Goal: Task Accomplishment & Management: Manage account settings

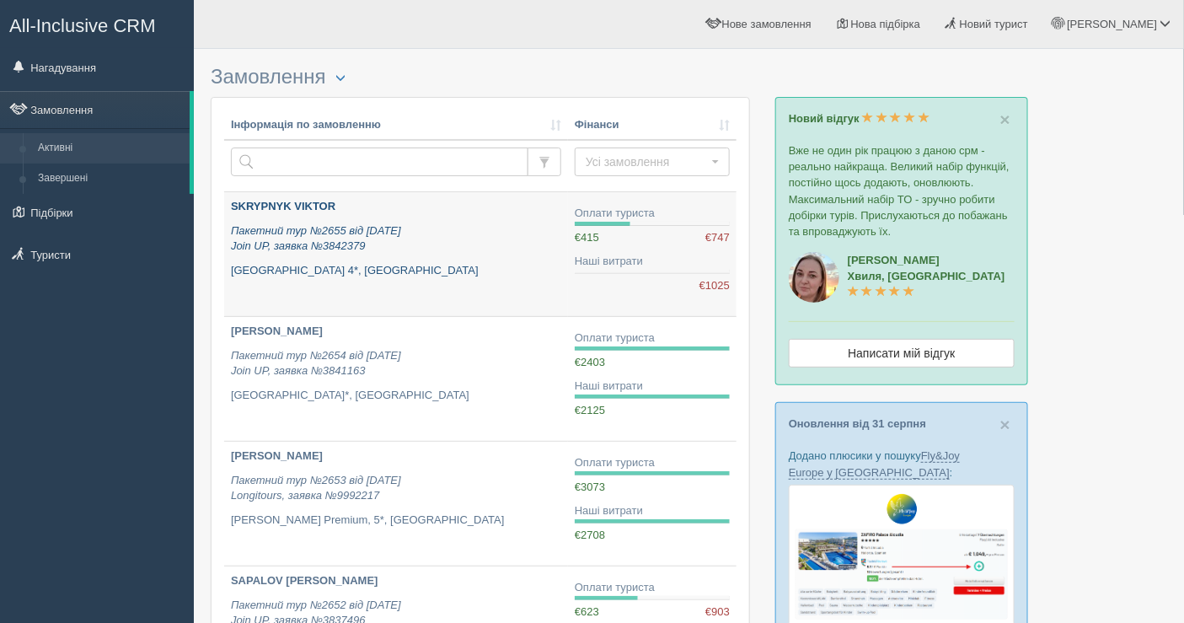
click at [431, 255] on div "SKRYPNYK VIKTOR Пакетний тур №2655 від [DATE] Join UP, заявка №3842379 [GEOGRAP…" at bounding box center [396, 238] width 330 height 79
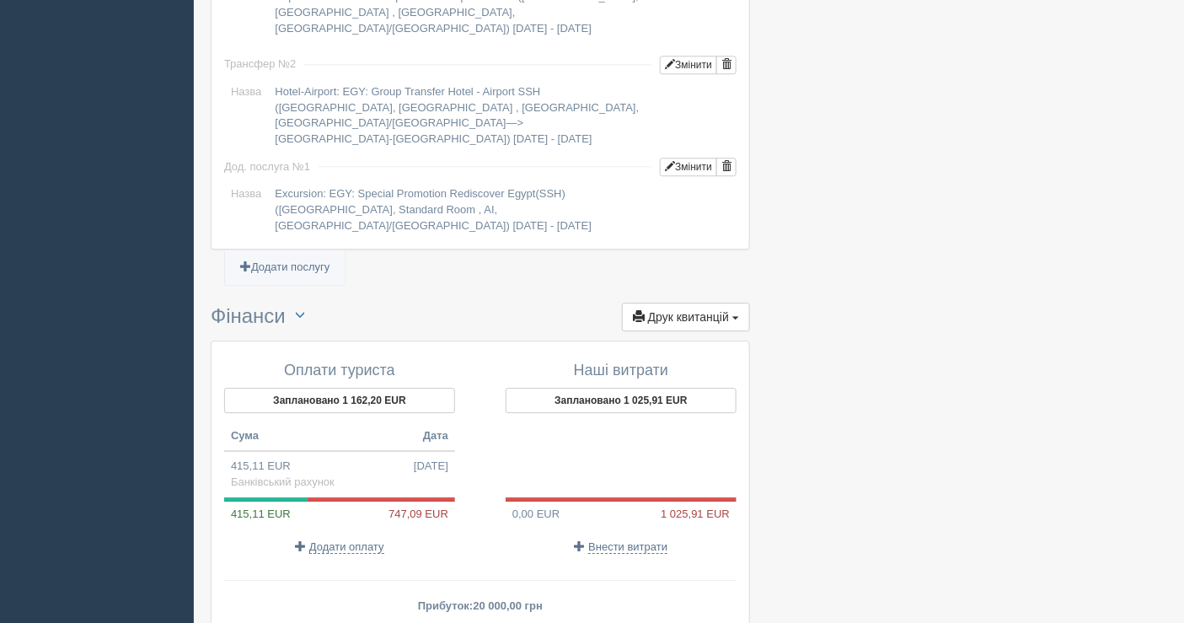
scroll to position [1498, 0]
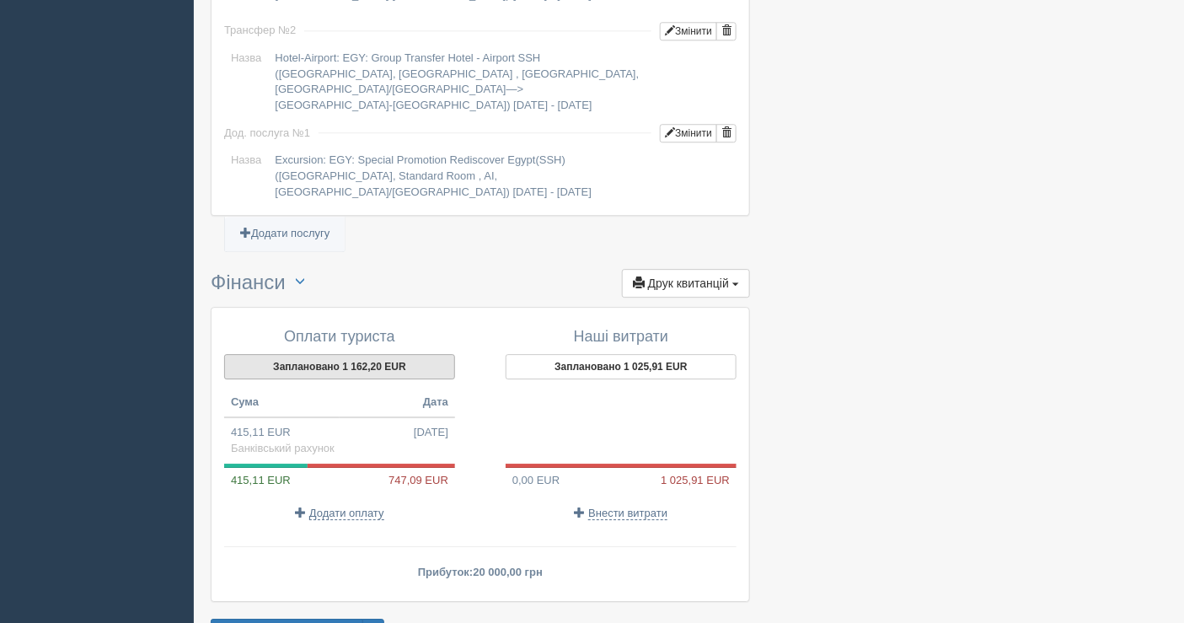
click at [326, 354] on button "Заплановано 1 162,20 EUR" at bounding box center [339, 366] width 231 height 25
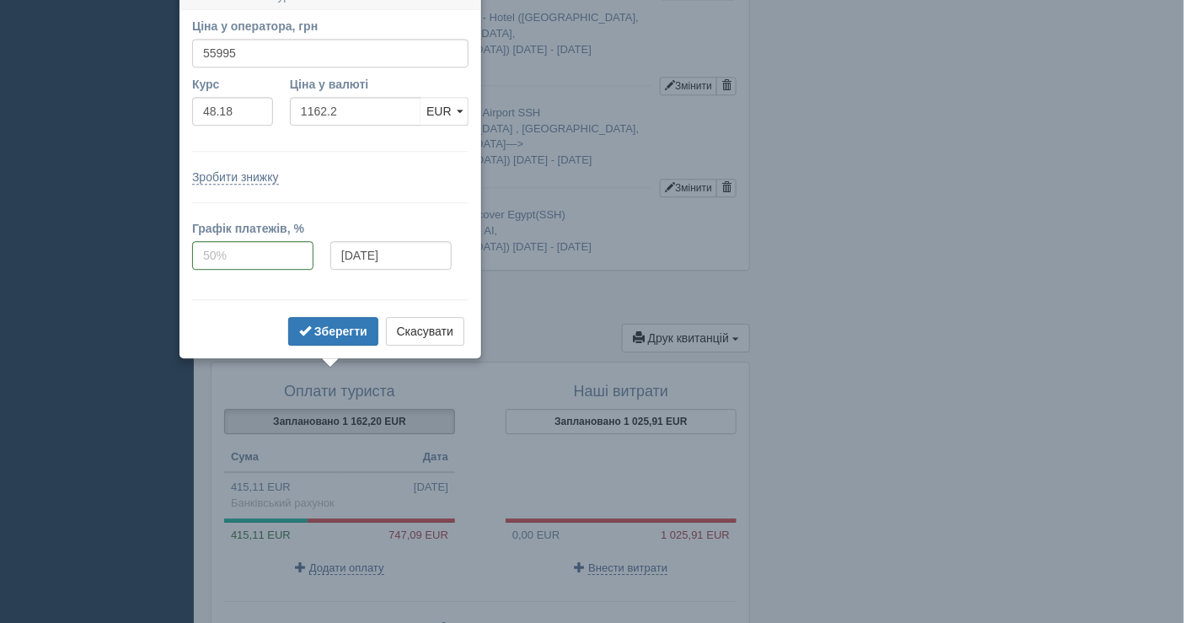
scroll to position [1424, 0]
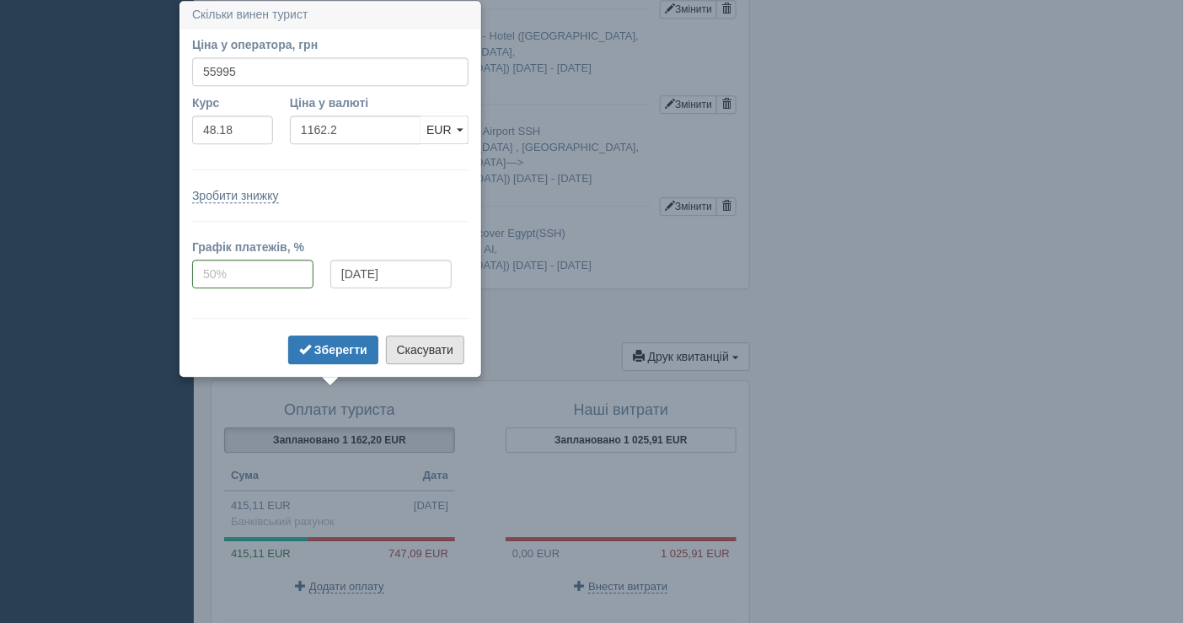
click at [422, 354] on button "Скасувати" at bounding box center [425, 349] width 78 height 29
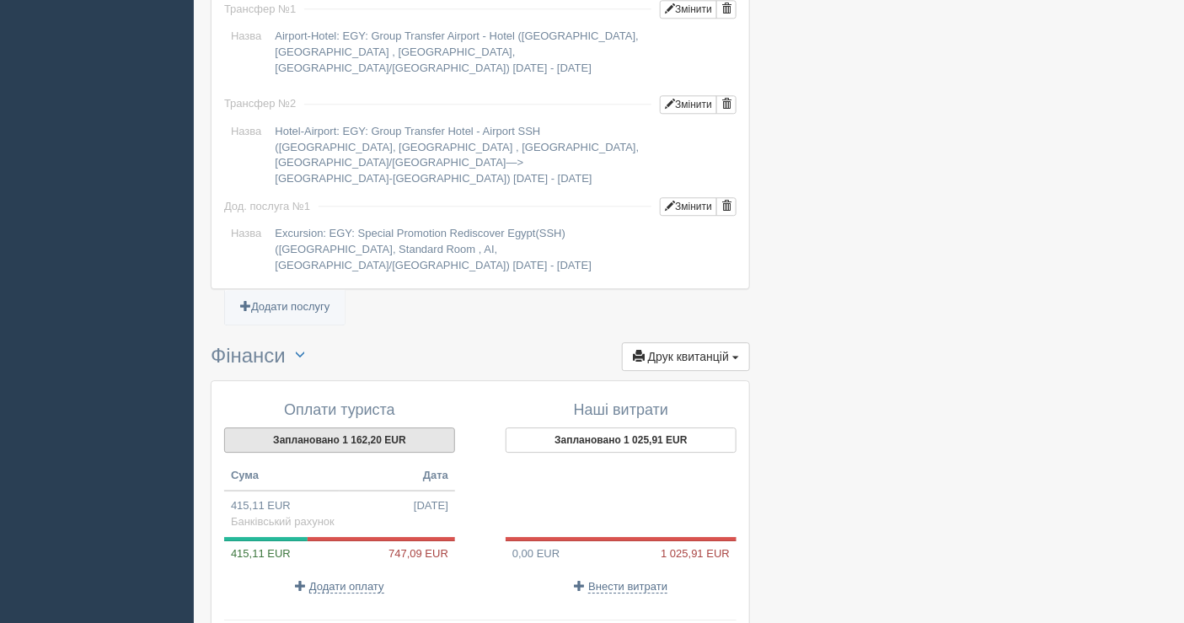
click at [350, 427] on button "Заплановано 1 162,20 EUR" at bounding box center [339, 439] width 231 height 25
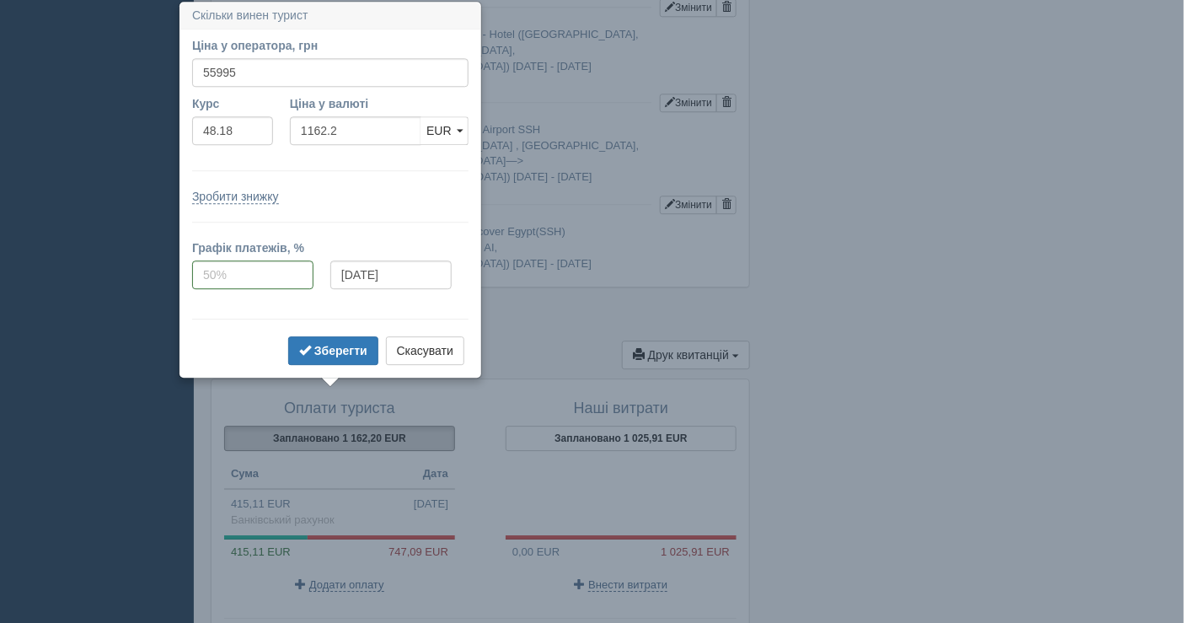
scroll to position [1426, 0]
click at [430, 352] on button "Скасувати" at bounding box center [425, 350] width 78 height 29
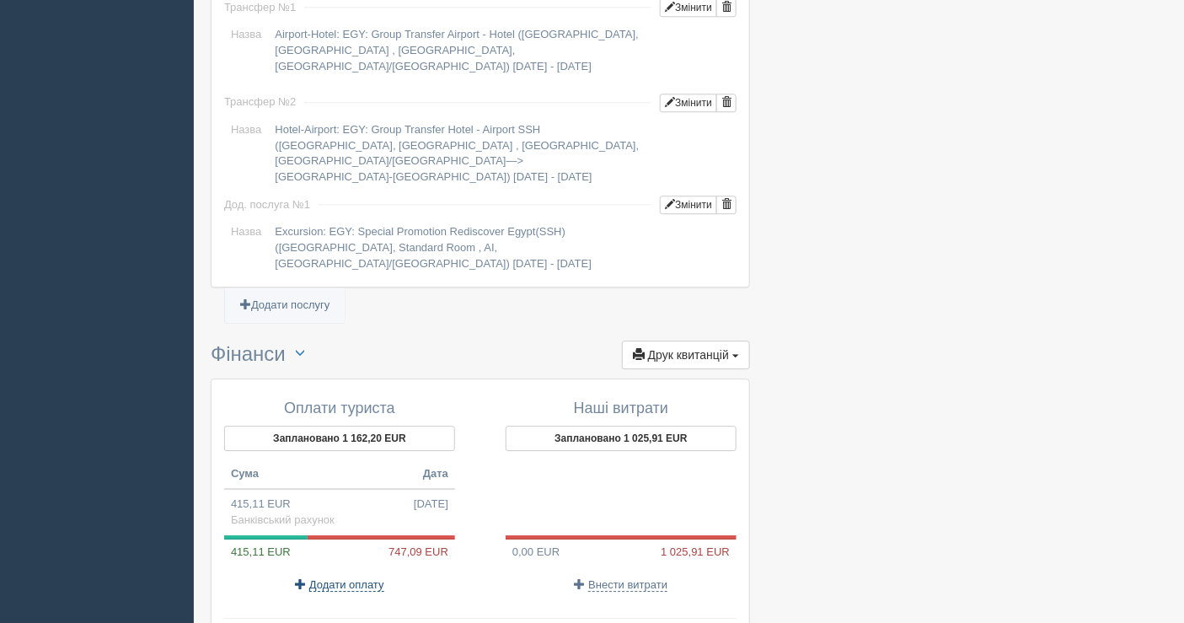
click at [359, 578] on span "Додати оплату" at bounding box center [346, 584] width 75 height 13
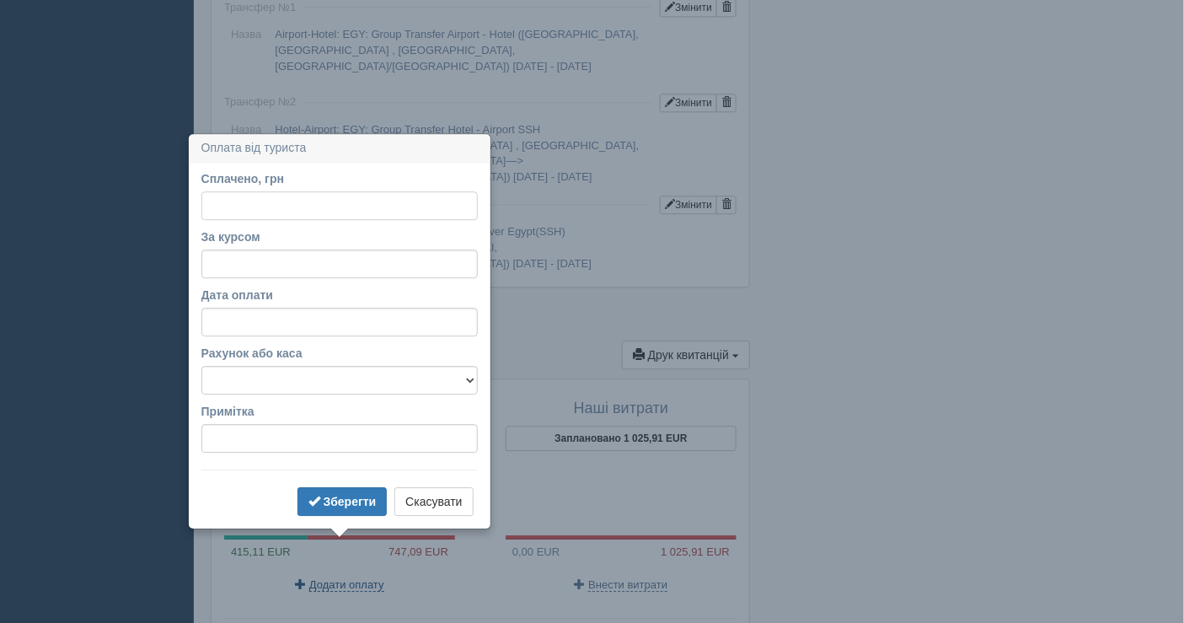
scroll to position [1559, 0]
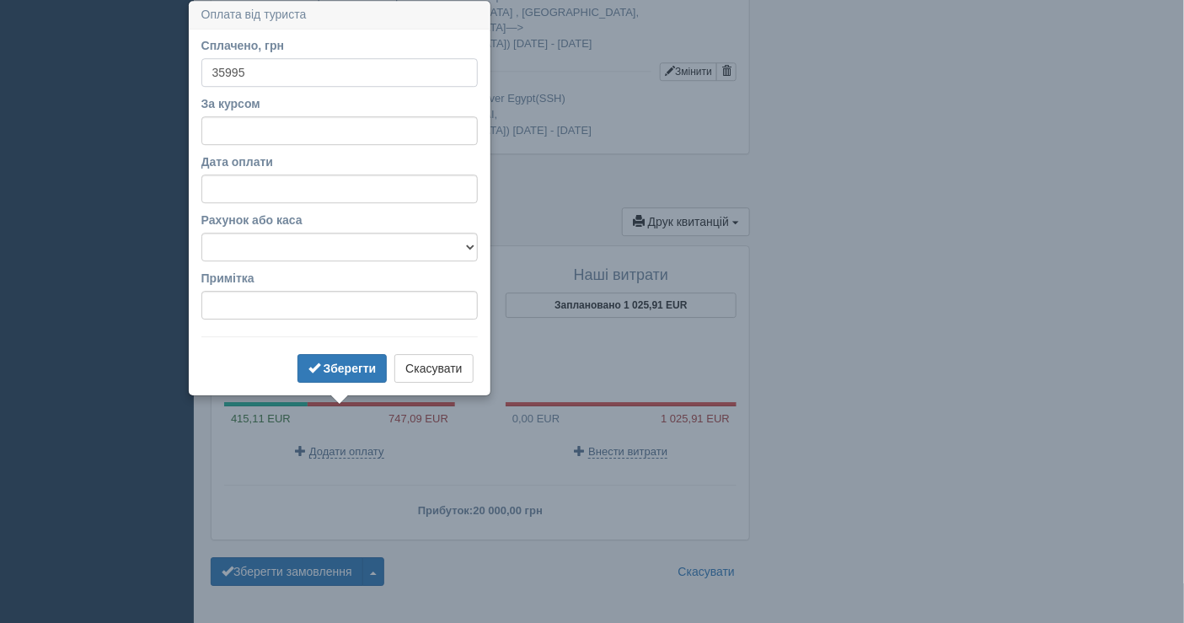
type input "35995"
click at [279, 128] on input "За курсом" at bounding box center [339, 130] width 276 height 29
type input "48.13"
click at [257, 229] on div "Рахунок або каса Банківський рахунок Готівкова каса" at bounding box center [339, 237] width 276 height 50
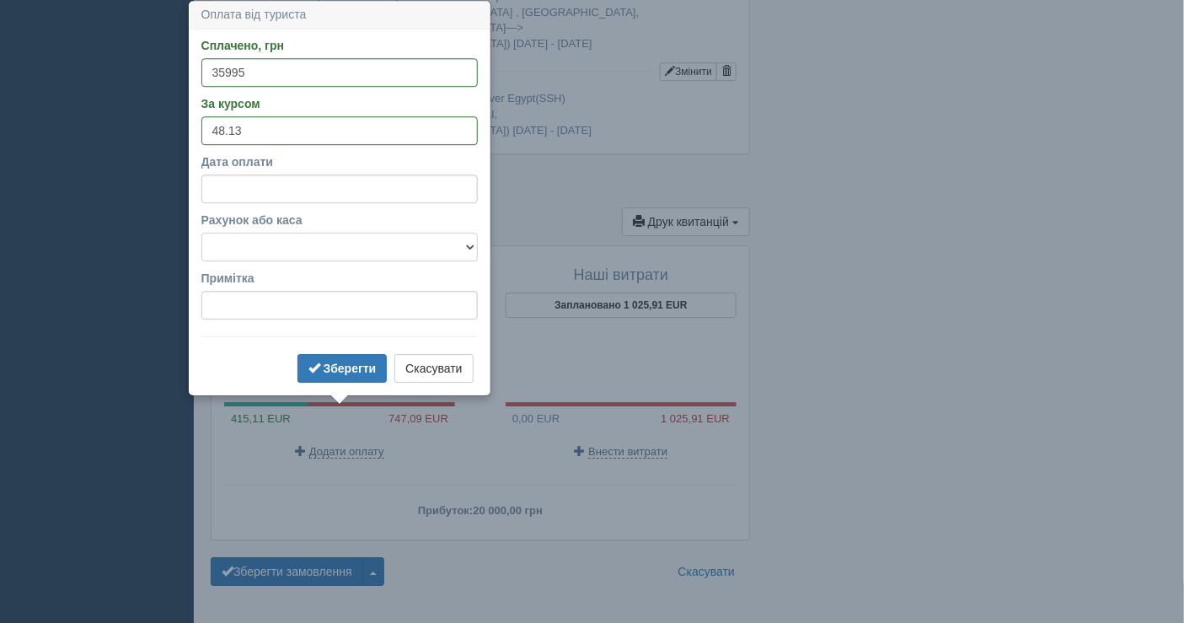
click at [257, 238] on select "Банківський рахунок Готівкова каса" at bounding box center [339, 247] width 276 height 29
select select "1597"
click at [201, 233] on select "Банківський рахунок Готівкова каса" at bounding box center [339, 247] width 276 height 29
drag, startPoint x: 330, startPoint y: 362, endPoint x: 270, endPoint y: 45, distance: 322.7
click at [297, 61] on form "Сплачено, грн 35995 За курсом 48.13 Дата оплати Рахунок або каса Банківський ра…" at bounding box center [339, 212] width 276 height 350
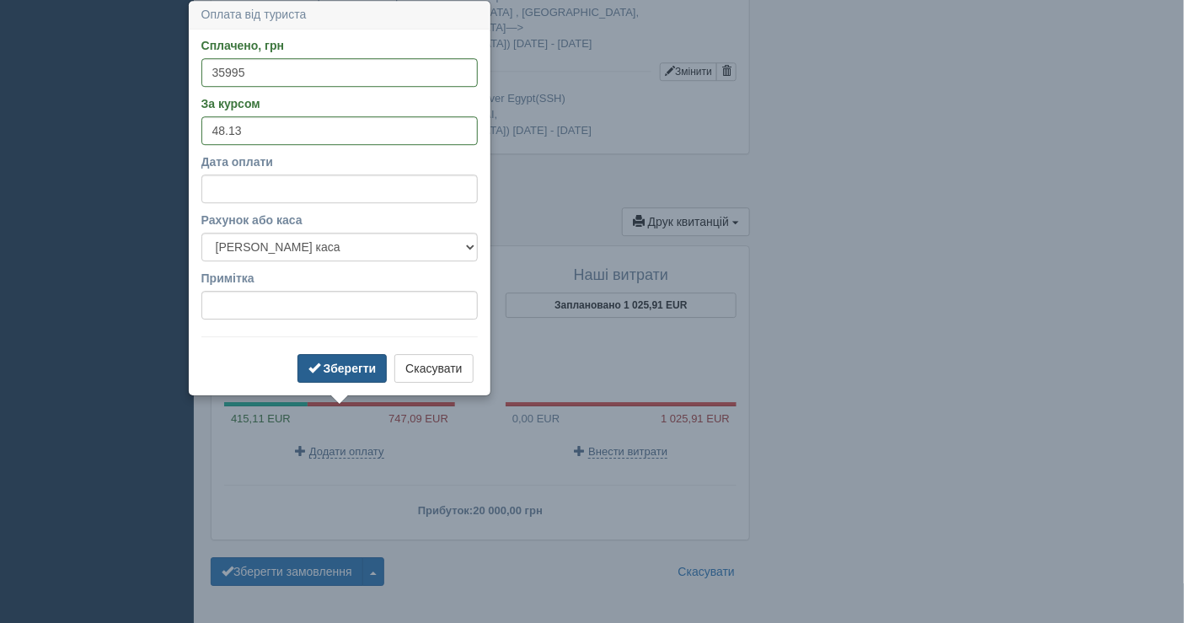
click at [348, 365] on b "Зберегти" at bounding box center [350, 368] width 53 height 13
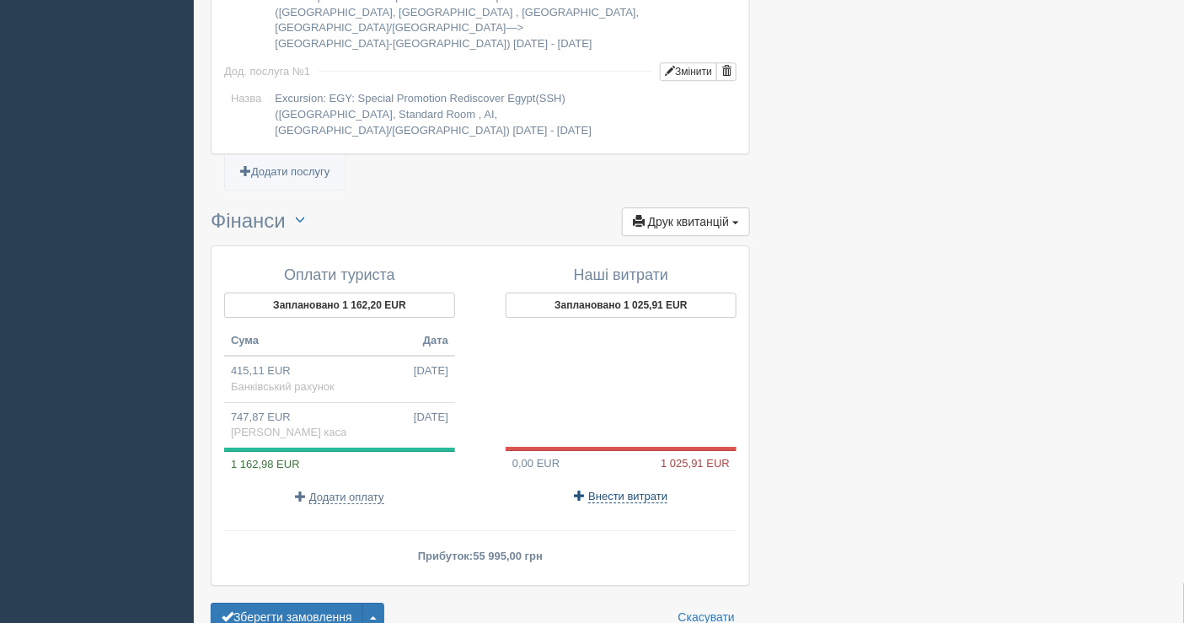
click at [625, 490] on span "Внести витрати" at bounding box center [627, 496] width 79 height 13
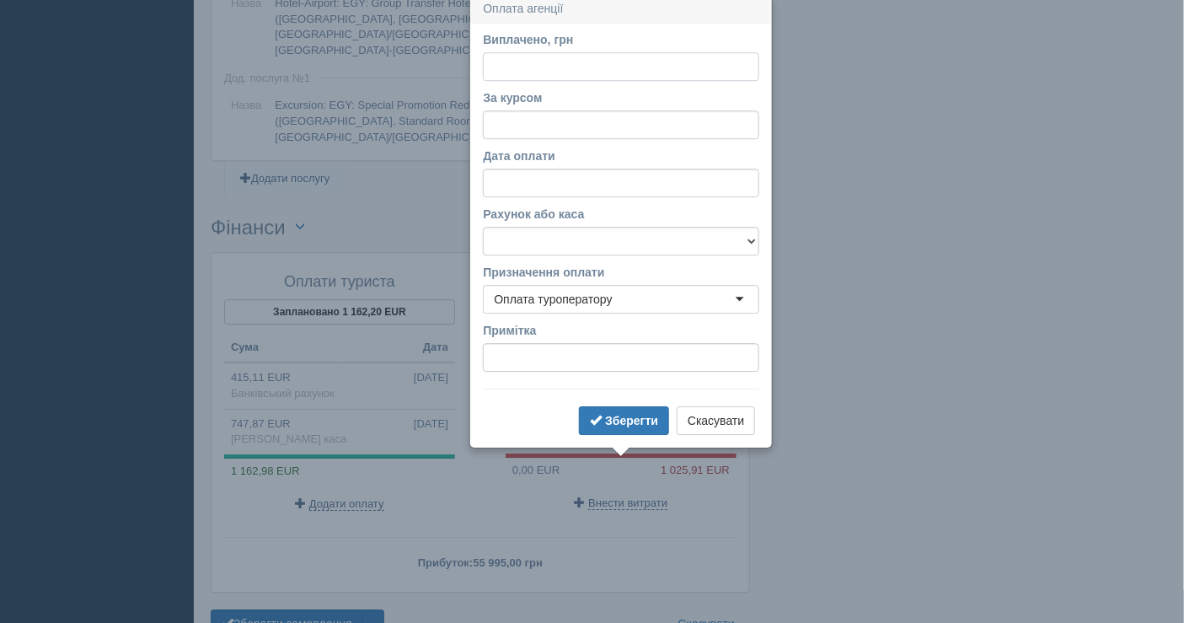
scroll to position [1547, 0]
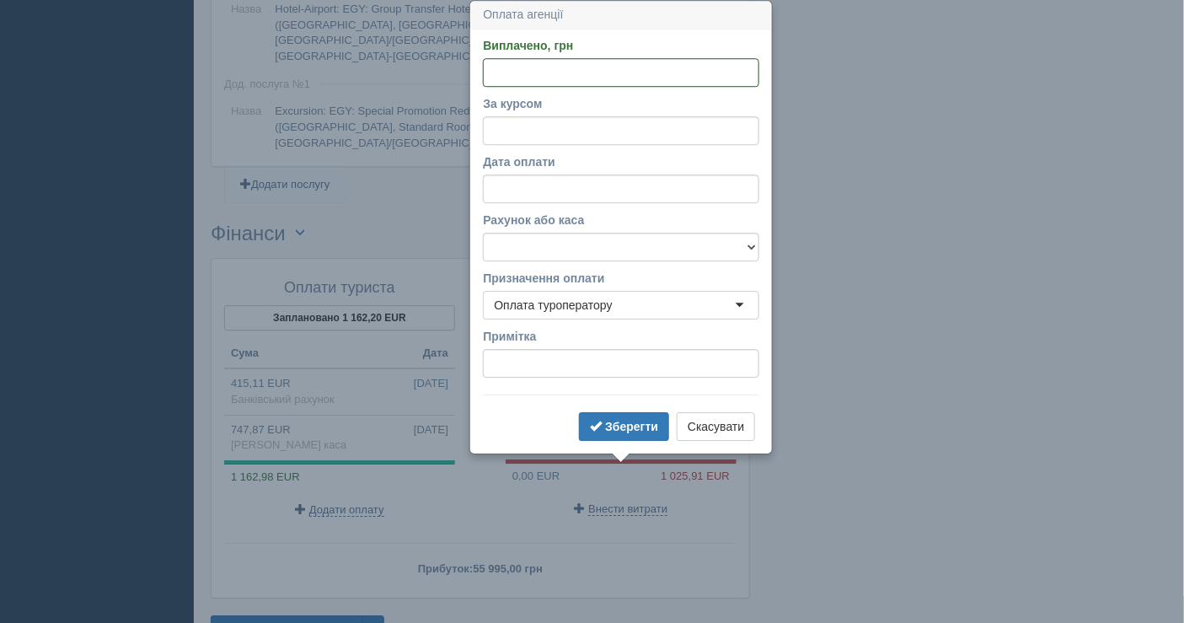
paste input "380444619272927"
type input "380444619272927"
click at [534, 67] on input "380444619272927" at bounding box center [621, 72] width 276 height 29
drag, startPoint x: 0, startPoint y: 2, endPoint x: 52, endPoint y: 3, distance: 52.3
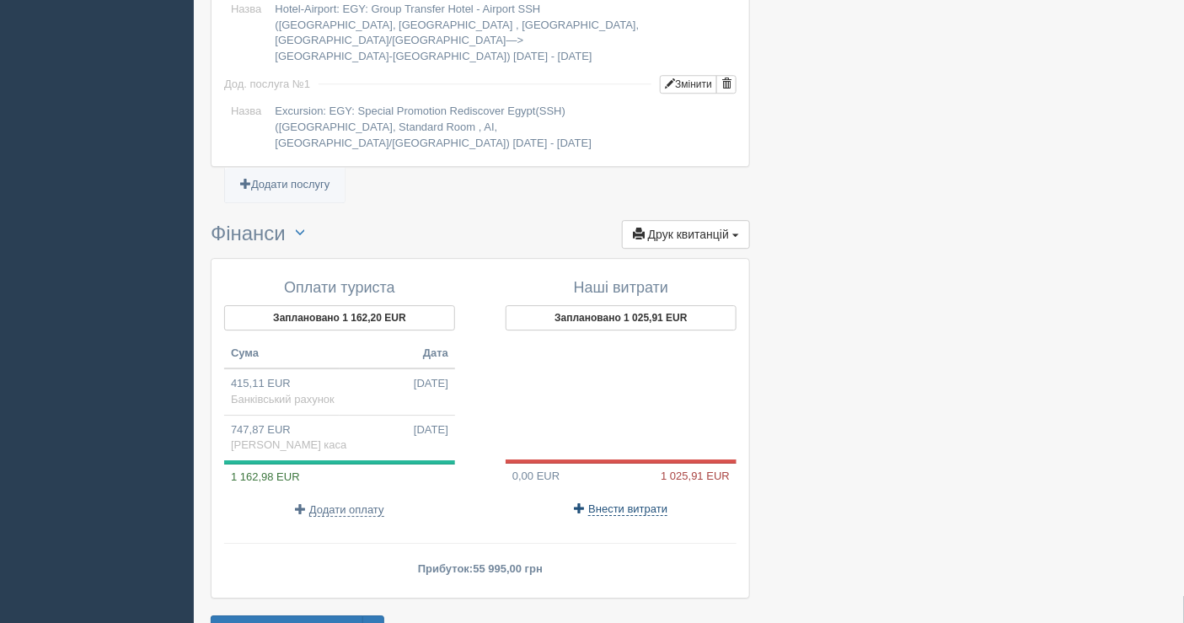
click at [624, 502] on span "Внести витрати" at bounding box center [627, 508] width 79 height 13
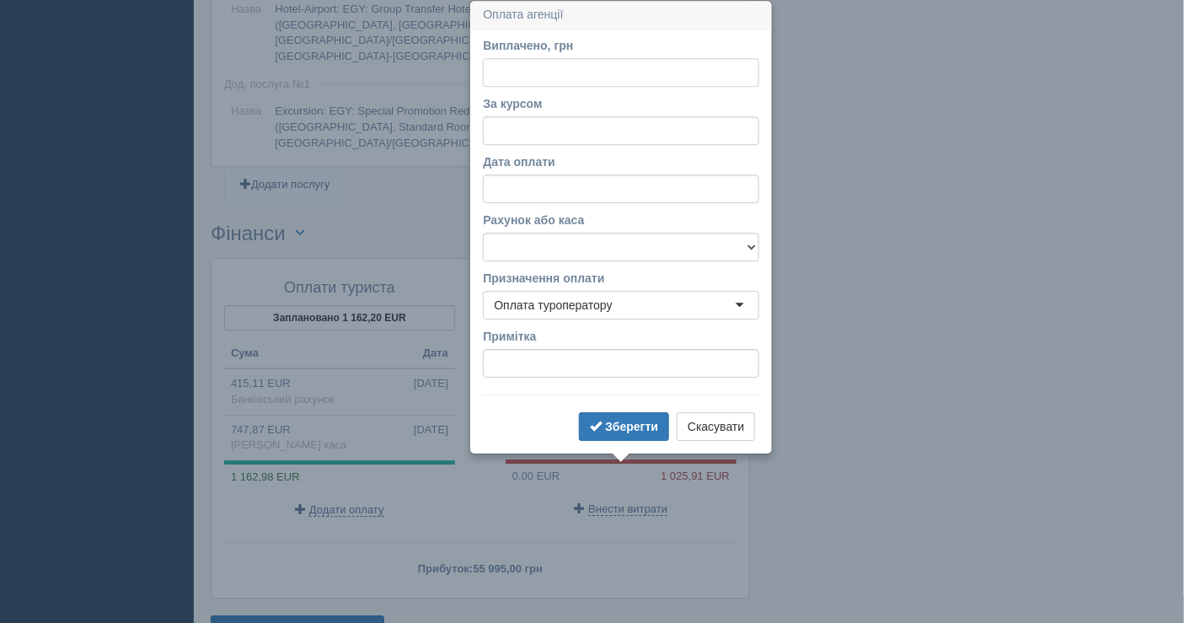
paste input "49451.23"
type input "49451.23"
click at [575, 131] on input "За курсом" at bounding box center [621, 130] width 276 height 29
type input "48.18"
click at [588, 244] on select "Банківський рахунок Готівкова каса" at bounding box center [621, 247] width 276 height 29
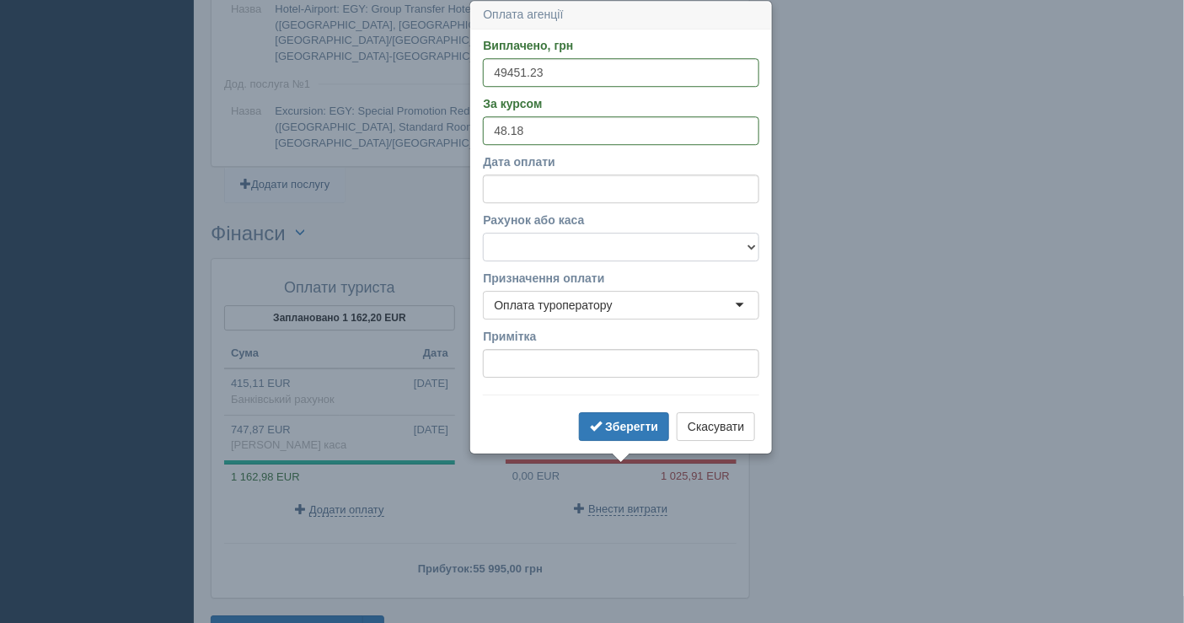
select select "1598"
click at [483, 233] on select "Банківський рахунок Готівкова каса" at bounding box center [621, 247] width 276 height 29
click at [623, 425] on b "Зберегти" at bounding box center [631, 426] width 53 height 13
